Goal: Find specific page/section: Find specific page/section

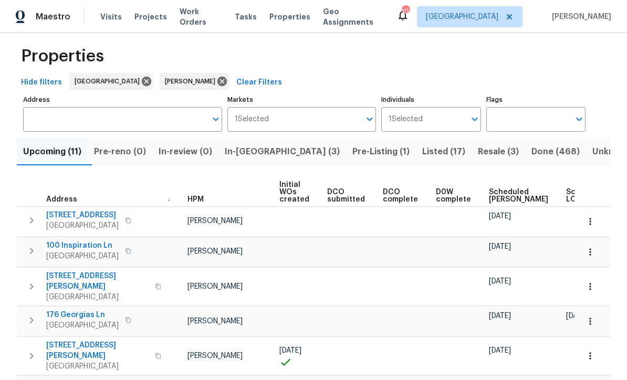
scroll to position [11, 0]
click at [422, 152] on span "Listed (17)" at bounding box center [443, 151] width 43 height 15
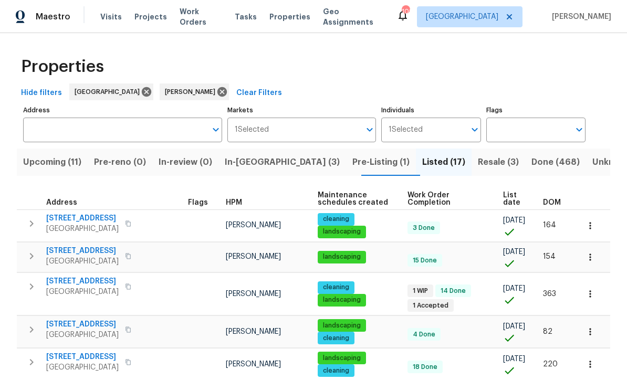
click at [516, 197] on span "List date" at bounding box center [514, 199] width 22 height 15
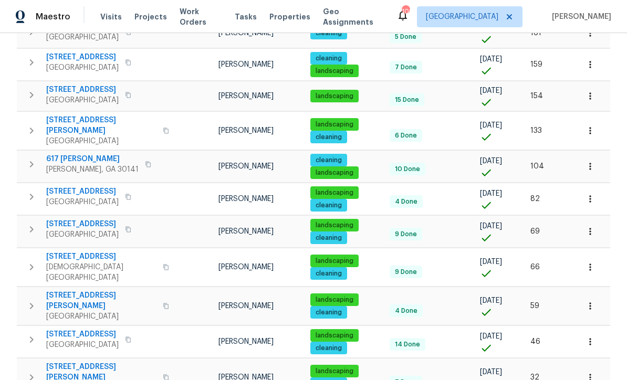
scroll to position [388, 0]
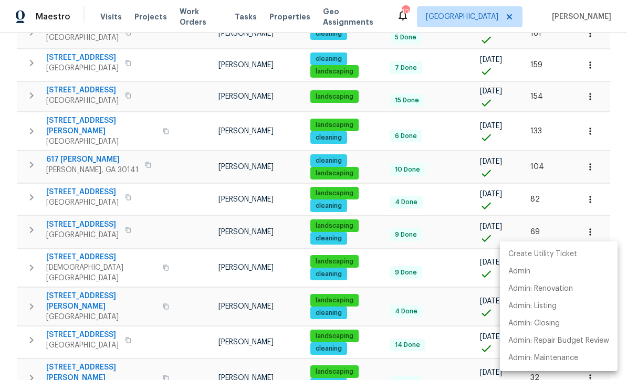
click at [614, 187] on div at bounding box center [313, 190] width 627 height 380
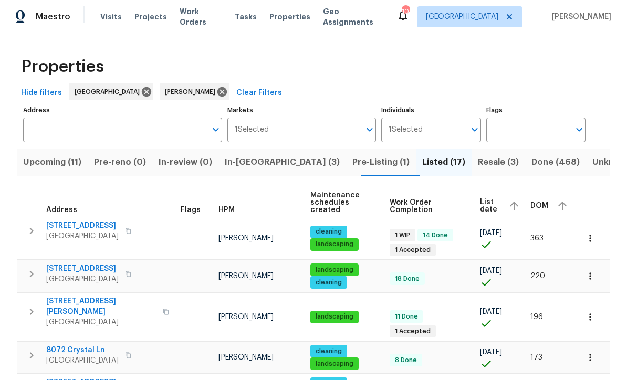
scroll to position [0, 0]
click at [352, 161] on span "Pre-Listing (1)" at bounding box center [380, 162] width 57 height 15
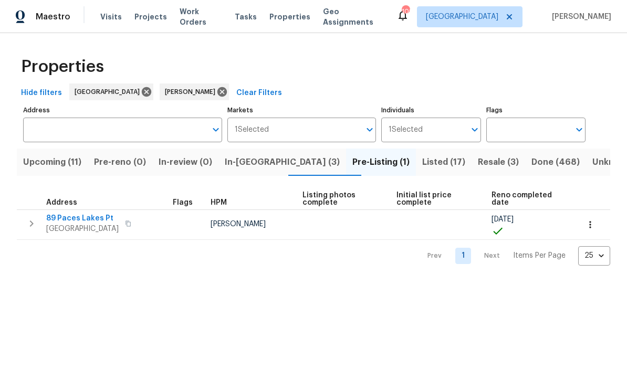
click at [77, 222] on span "89 Paces Lakes Pt" at bounding box center [82, 218] width 72 height 10
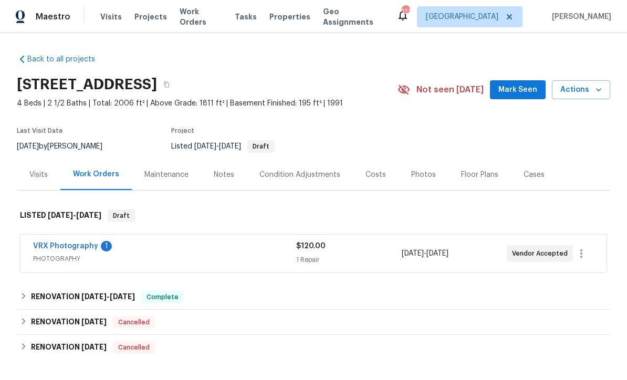
click at [37, 173] on div "Visits" at bounding box center [38, 175] width 18 height 10
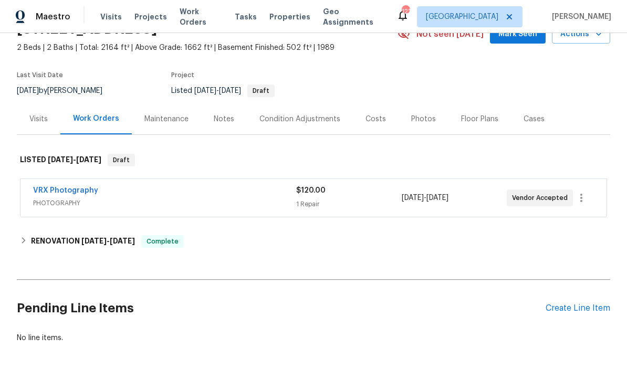
scroll to position [55, 0]
click at [35, 116] on div "Visits" at bounding box center [38, 119] width 18 height 10
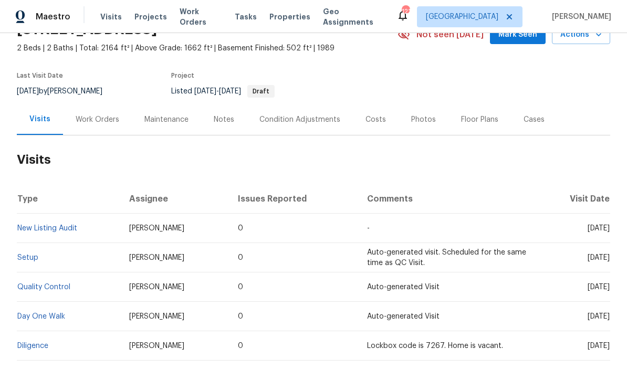
click at [26, 343] on link "Diligence" at bounding box center [32, 345] width 31 height 7
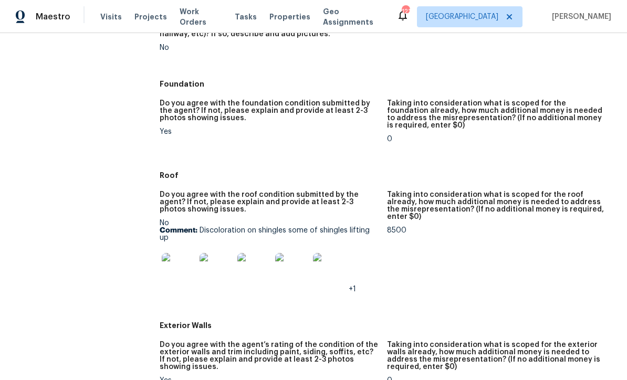
scroll to position [265, 0]
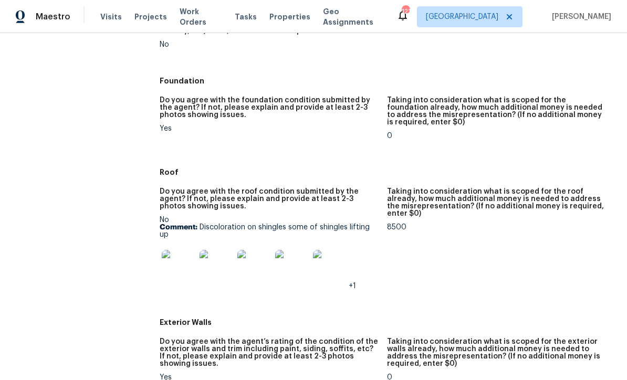
click at [183, 273] on img at bounding box center [179, 267] width 34 height 34
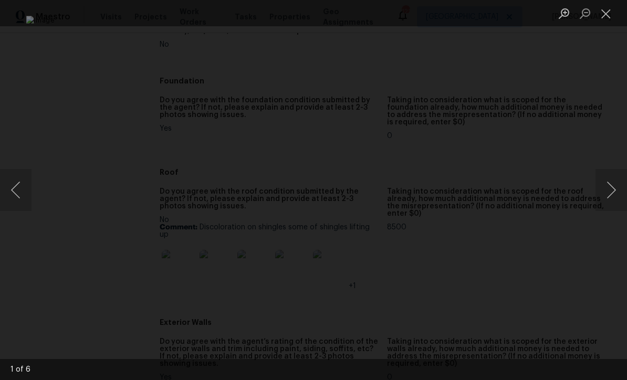
click at [617, 195] on button "Next image" at bounding box center [610, 190] width 31 height 42
click at [614, 193] on button "Next image" at bounding box center [610, 190] width 31 height 42
click at [615, 191] on button "Next image" at bounding box center [610, 190] width 31 height 42
click at [609, 8] on button "Close lightbox" at bounding box center [605, 13] width 21 height 18
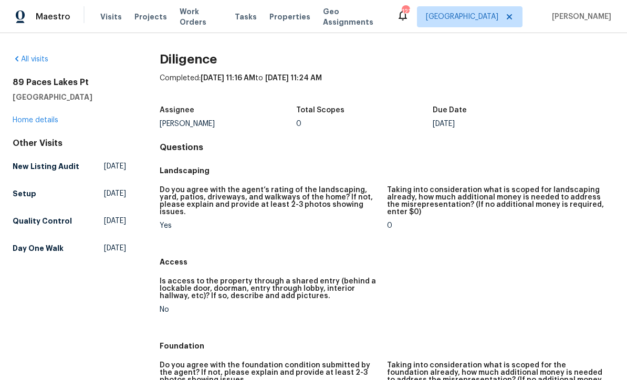
scroll to position [0, 0]
